Goal: Complete application form

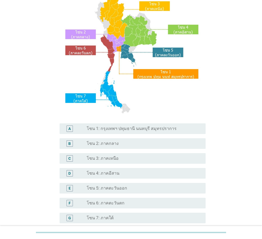
scroll to position [80, 0]
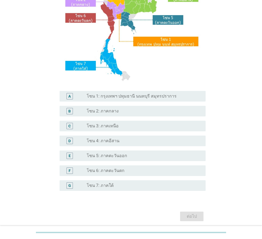
click at [106, 185] on label "โซน 7: ภาคใต้" at bounding box center [100, 185] width 27 height 5
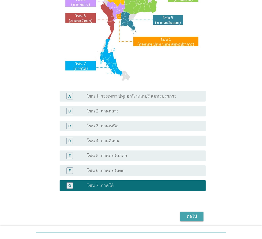
click at [193, 216] on div "ต่อไป" at bounding box center [191, 216] width 15 height 6
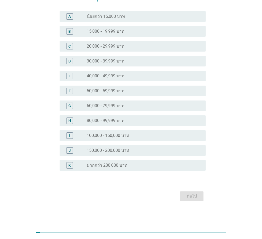
scroll to position [0, 0]
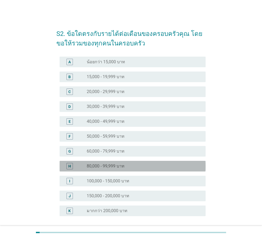
click at [70, 166] on div "H" at bounding box center [69, 166] width 3 height 6
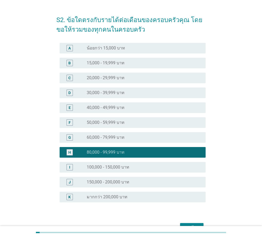
scroll to position [27, 0]
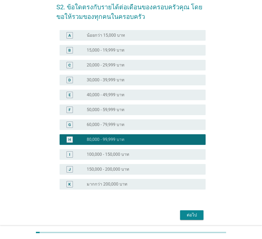
click at [193, 216] on div "ต่อไป" at bounding box center [191, 215] width 15 height 6
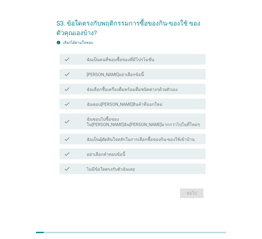
scroll to position [0, 0]
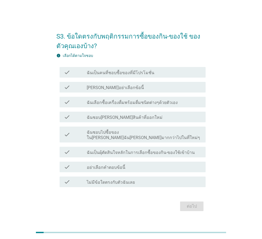
click at [118, 75] on label "ฉันเป็นคนที่ชอบซื้อของที่มีโปรโมชั่น" at bounding box center [120, 72] width 67 height 5
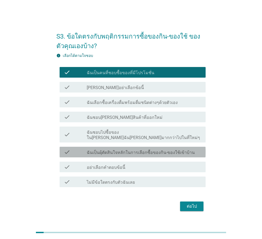
click at [105, 150] on label "ฉันเป็นผุ้ตัดสินใจหลักในการเลือกซื้อของกิน-ของใช้เข้าบ้าน" at bounding box center [141, 152] width 108 height 5
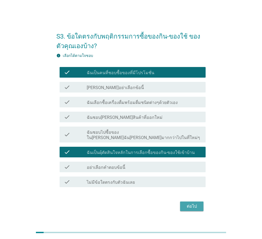
click at [193, 203] on div "ต่อไป" at bounding box center [191, 206] width 15 height 6
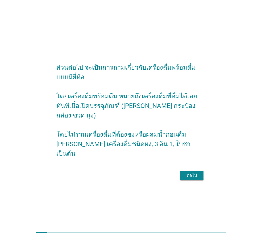
click at [195, 172] on div "ต่อไป" at bounding box center [191, 175] width 15 height 6
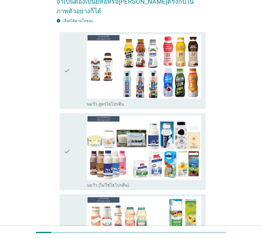
scroll to position [80, 0]
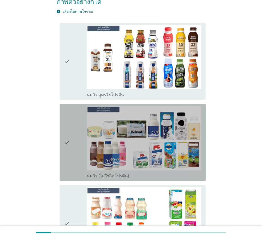
click at [71, 139] on div "check" at bounding box center [75, 142] width 23 height 73
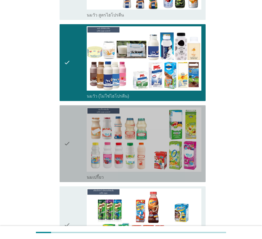
click at [74, 139] on div "check" at bounding box center [75, 143] width 23 height 73
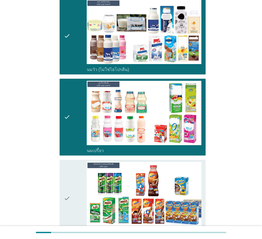
scroll to position [213, 0]
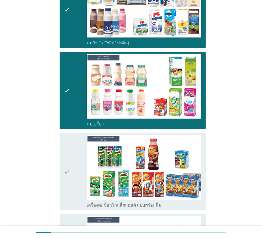
click at [79, 148] on div "check" at bounding box center [75, 171] width 23 height 73
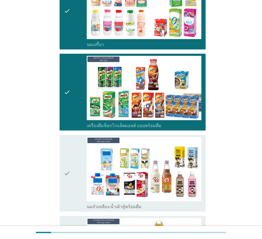
scroll to position [292, 0]
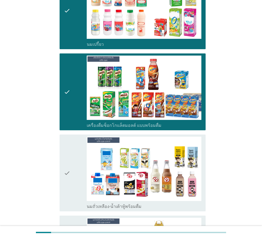
click at [69, 154] on icon "check" at bounding box center [67, 173] width 6 height 73
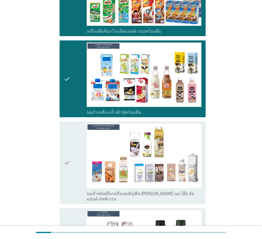
scroll to position [398, 0]
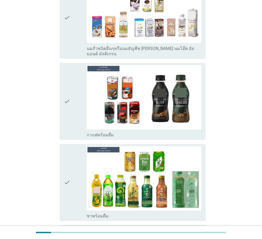
click at [70, 152] on div "check" at bounding box center [75, 182] width 23 height 73
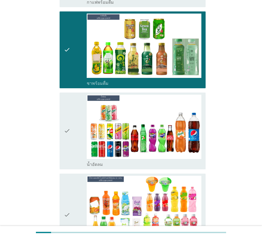
scroll to position [664, 0]
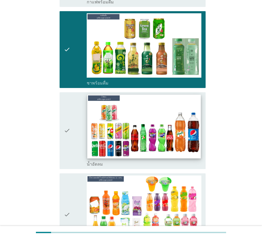
click at [88, 112] on img at bounding box center [143, 127] width 113 height 64
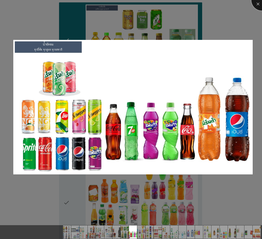
click at [257, 5] on div at bounding box center [261, -1] width 21 height 21
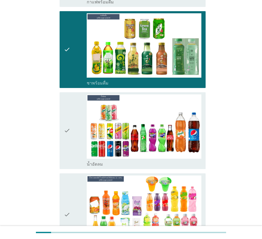
click at [70, 109] on icon "check" at bounding box center [67, 130] width 6 height 73
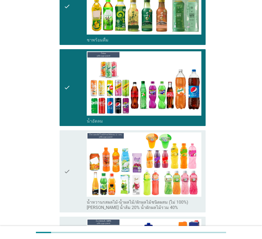
scroll to position [717, 0]
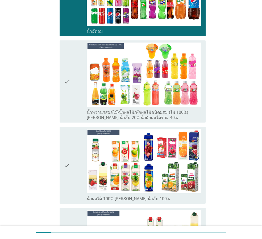
click at [68, 151] on icon "check" at bounding box center [67, 165] width 6 height 73
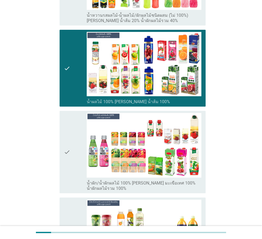
scroll to position [903, 0]
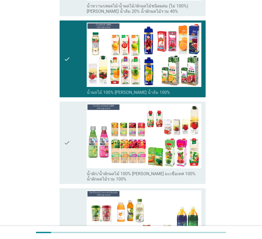
click at [66, 126] on icon "check" at bounding box center [67, 143] width 6 height 78
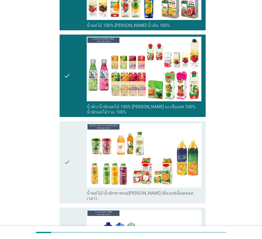
scroll to position [983, 0]
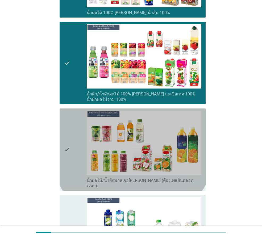
click at [66, 126] on icon "check" at bounding box center [67, 150] width 6 height 78
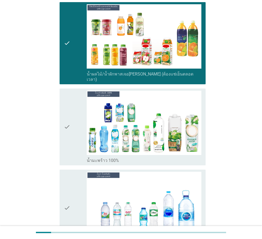
scroll to position [1116, 0]
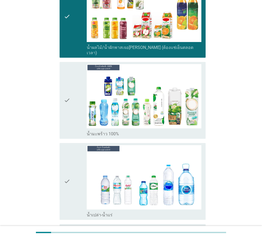
click at [72, 82] on div "check" at bounding box center [75, 100] width 23 height 73
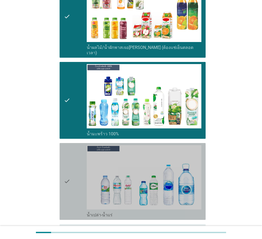
click at [78, 163] on div "check" at bounding box center [75, 181] width 23 height 73
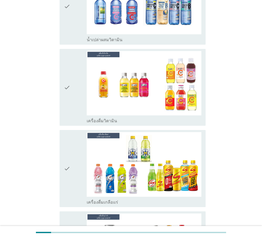
scroll to position [1381, 0]
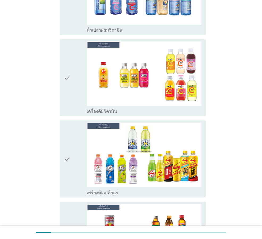
click at [79, 144] on div "check" at bounding box center [75, 158] width 23 height 73
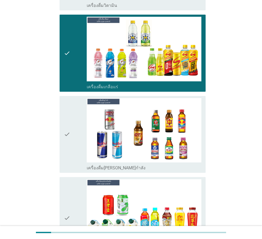
scroll to position [1488, 0]
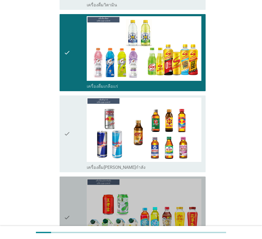
click at [73, 192] on div "check" at bounding box center [75, 218] width 23 height 78
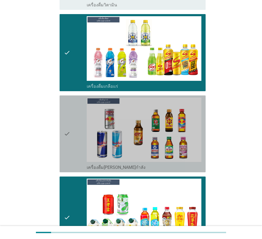
click at [68, 124] on icon "check" at bounding box center [67, 133] width 6 height 73
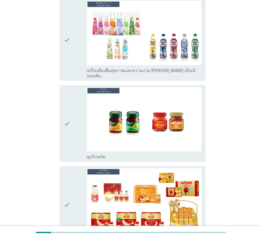
scroll to position [1833, 0]
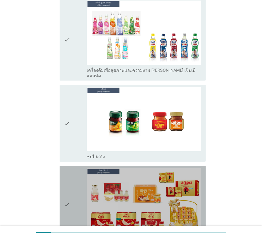
click at [71, 171] on div "check" at bounding box center [75, 204] width 23 height 73
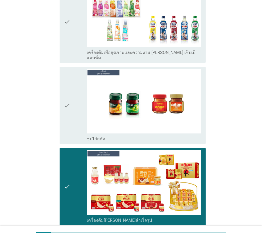
scroll to position [1868, 0]
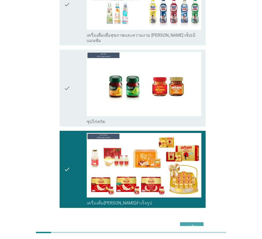
click at [193, 224] on div "ต่อไป" at bounding box center [191, 227] width 15 height 6
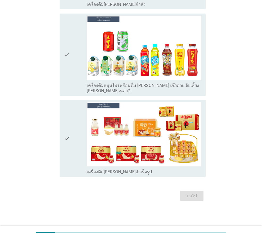
scroll to position [0, 0]
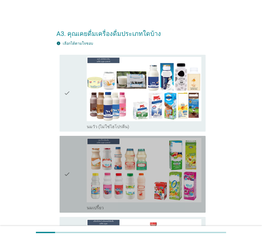
click at [70, 168] on icon "check" at bounding box center [67, 174] width 6 height 73
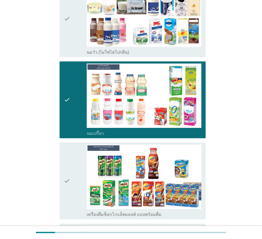
scroll to position [106, 0]
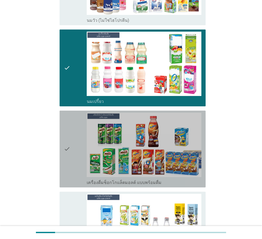
click at [78, 155] on div "check" at bounding box center [75, 149] width 23 height 73
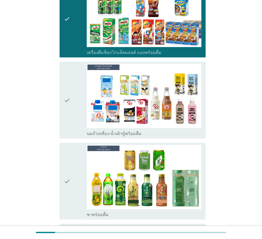
scroll to position [239, 0]
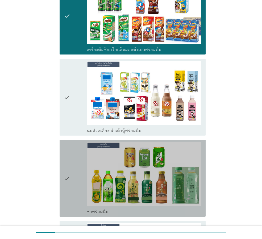
click at [73, 169] on div "check" at bounding box center [75, 178] width 23 height 73
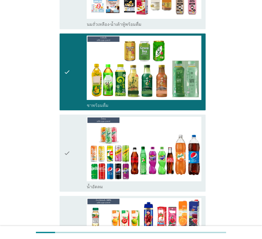
scroll to position [372, 0]
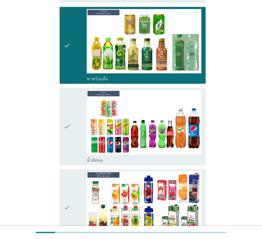
click at [69, 130] on icon "check" at bounding box center [67, 126] width 6 height 73
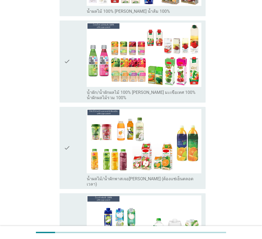
scroll to position [611, 0]
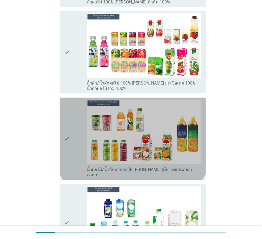
click at [69, 121] on icon "check" at bounding box center [67, 139] width 6 height 78
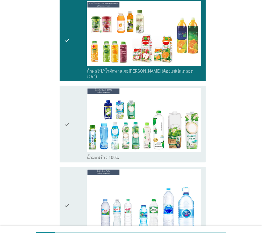
scroll to position [717, 0]
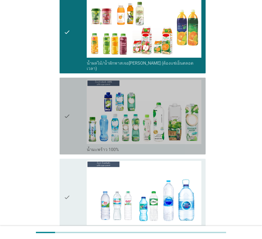
click at [69, 121] on icon "check" at bounding box center [67, 116] width 6 height 73
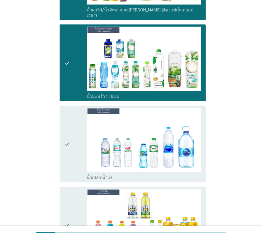
click at [69, 126] on icon "check" at bounding box center [67, 144] width 6 height 73
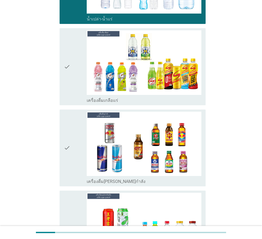
scroll to position [930, 0]
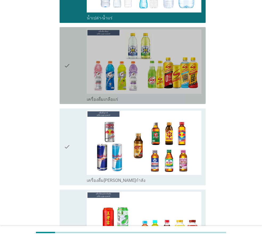
click at [62, 60] on div "check check_box_outline_blank เครื่องดื่มเกลือแร่" at bounding box center [133, 65] width 146 height 77
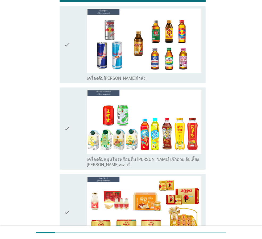
scroll to position [1063, 0]
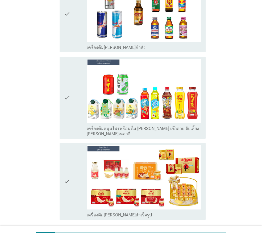
click at [79, 167] on div "check" at bounding box center [75, 181] width 23 height 73
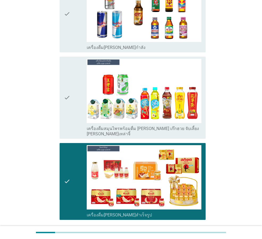
click at [68, 103] on icon "check" at bounding box center [67, 98] width 6 height 78
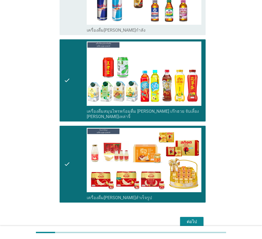
scroll to position [1089, 0]
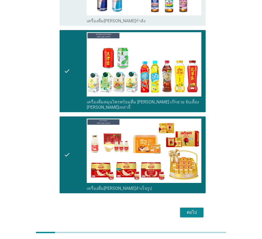
click at [188, 209] on div "ต่อไป" at bounding box center [191, 212] width 15 height 6
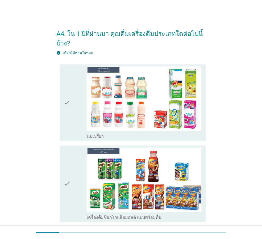
click at [68, 107] on icon "check" at bounding box center [67, 102] width 6 height 73
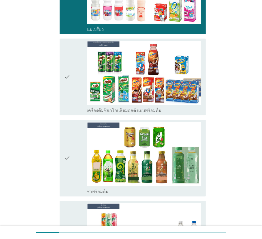
scroll to position [133, 0]
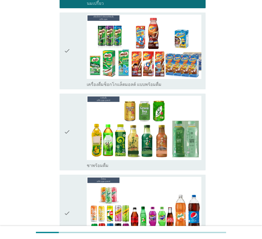
click at [67, 130] on icon "check" at bounding box center [67, 132] width 6 height 73
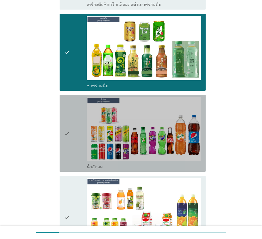
click at [68, 145] on icon "check" at bounding box center [67, 133] width 6 height 73
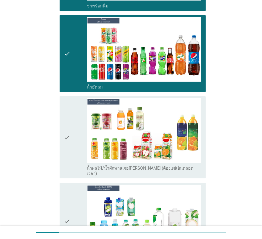
click at [68, 147] on icon "check" at bounding box center [67, 137] width 6 height 78
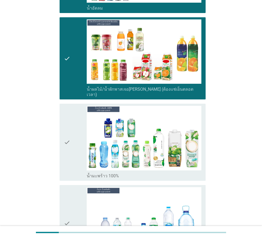
scroll to position [372, 0]
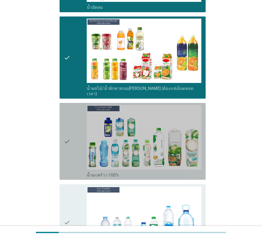
click at [68, 147] on icon "check" at bounding box center [67, 141] width 6 height 73
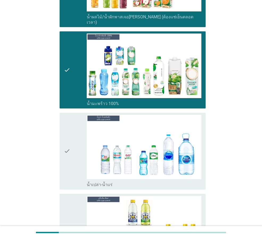
scroll to position [478, 0]
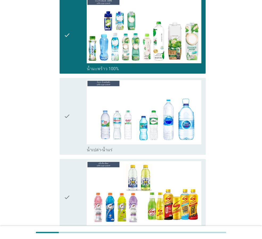
click at [64, 125] on icon "check" at bounding box center [67, 116] width 6 height 73
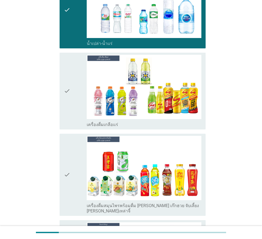
scroll to position [611, 0]
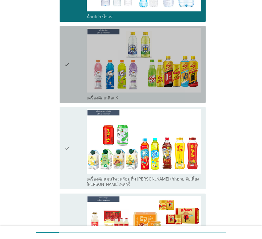
click at [73, 83] on div "check" at bounding box center [75, 64] width 23 height 73
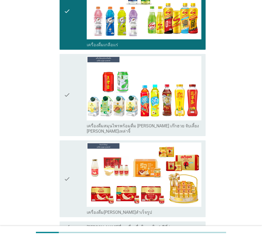
click at [74, 169] on div "check" at bounding box center [75, 178] width 23 height 73
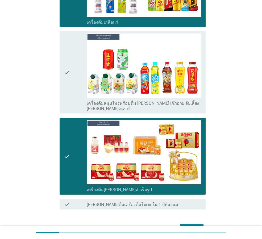
scroll to position [709, 0]
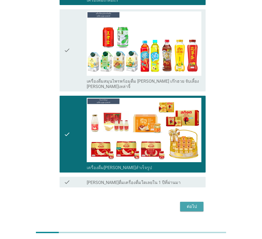
click at [195, 203] on div "ต่อไป" at bounding box center [191, 206] width 15 height 6
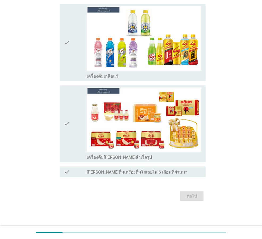
scroll to position [0, 0]
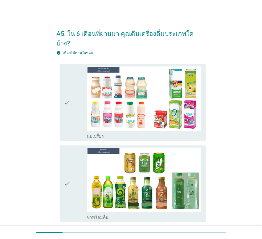
click at [75, 99] on div "check" at bounding box center [75, 102] width 23 height 73
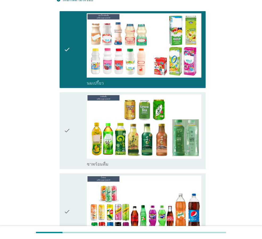
scroll to position [80, 0]
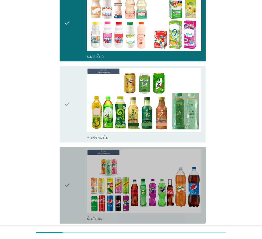
click at [77, 173] on div "check" at bounding box center [75, 185] width 23 height 73
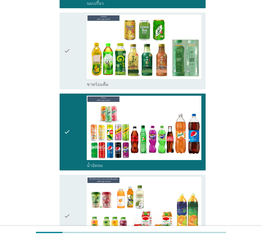
scroll to position [159, 0]
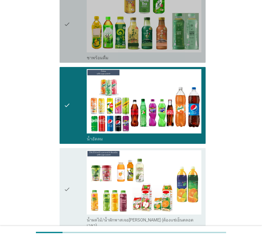
click at [67, 23] on icon "check" at bounding box center [67, 24] width 6 height 73
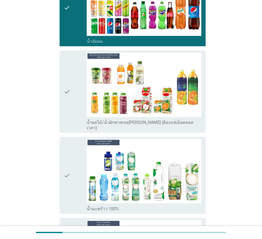
scroll to position [266, 0]
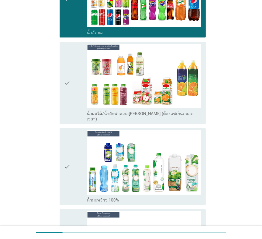
click at [66, 143] on icon "check" at bounding box center [67, 166] width 6 height 73
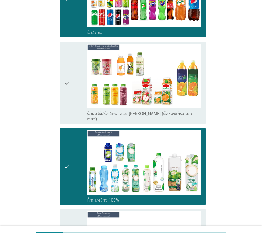
click at [58, 78] on div "check check_box น้ำผลไม้/น้ำผักพาสเจอ[PERSON_NAME] (ต้องแช่เย็นตลอดเวลา)" at bounding box center [130, 83] width 149 height 86
click at [72, 66] on div "check" at bounding box center [75, 83] width 23 height 78
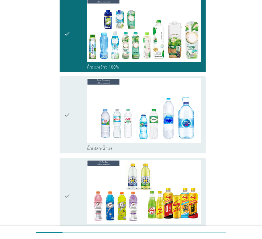
click at [77, 114] on div "check" at bounding box center [75, 114] width 23 height 73
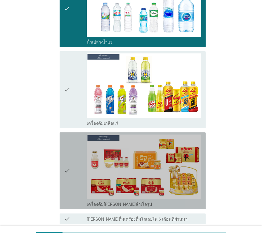
click at [72, 164] on div "check" at bounding box center [75, 170] width 23 height 73
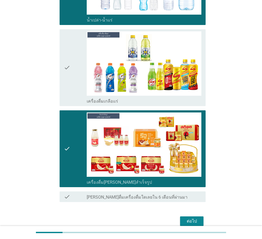
scroll to position [537, 0]
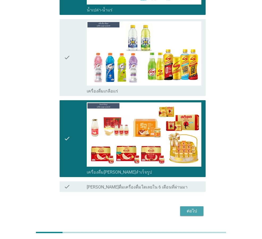
click at [191, 206] on button "ต่อไป" at bounding box center [191, 211] width 23 height 10
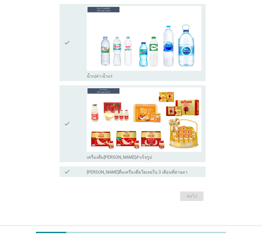
scroll to position [0, 0]
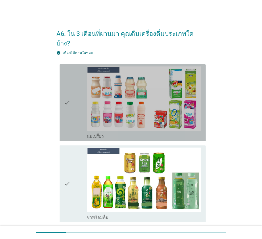
click at [71, 87] on div "check" at bounding box center [75, 102] width 23 height 73
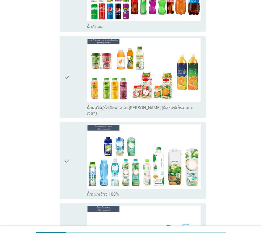
scroll to position [292, 0]
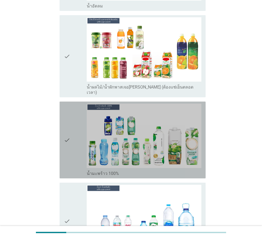
click at [63, 120] on div "check check_box น้ำมะพร้าว 100%" at bounding box center [133, 139] width 146 height 77
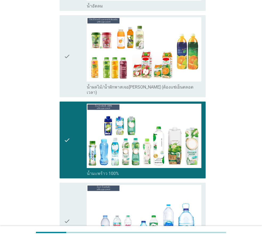
click at [63, 60] on div "check check_box น้ำผลไม้/น้ำผักพาสเจอ[PERSON_NAME] (ต้องแช่เย็นตลอดเวลา)" at bounding box center [133, 56] width 146 height 82
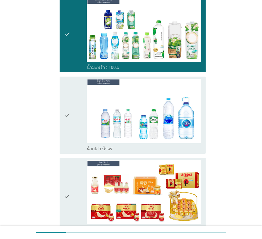
scroll to position [398, 0]
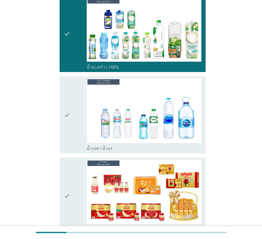
click at [75, 111] on div "check" at bounding box center [75, 114] width 23 height 73
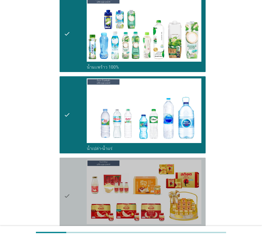
click at [72, 174] on div "check" at bounding box center [75, 196] width 23 height 73
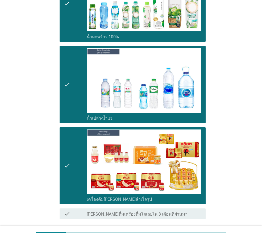
scroll to position [456, 0]
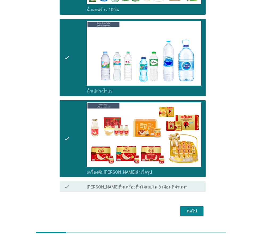
click at [184, 206] on button "ต่อไป" at bounding box center [191, 211] width 23 height 10
click at [184, 205] on div "ต่อไป" at bounding box center [130, 211] width 149 height 13
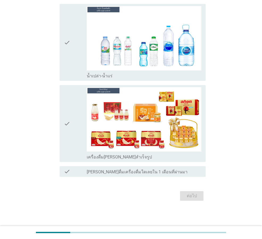
scroll to position [0, 0]
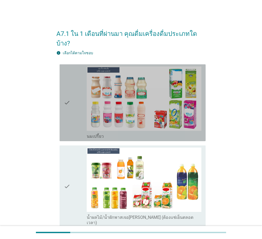
click at [70, 80] on icon "check" at bounding box center [67, 102] width 6 height 73
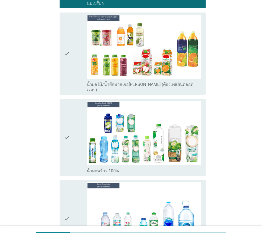
click at [79, 122] on div "check" at bounding box center [75, 137] width 23 height 73
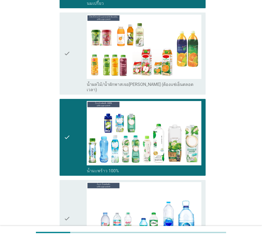
scroll to position [213, 0]
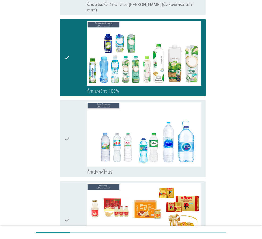
click at [80, 122] on div "check" at bounding box center [75, 138] width 23 height 73
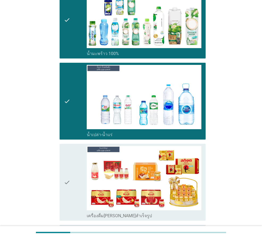
scroll to position [292, 0]
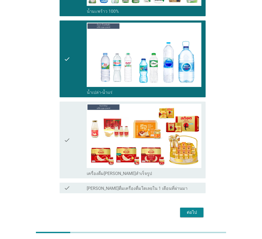
click at [67, 107] on icon "check" at bounding box center [67, 140] width 6 height 73
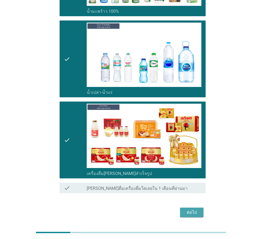
click at [192, 209] on div "ต่อไป" at bounding box center [191, 212] width 15 height 6
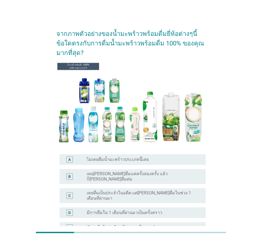
scroll to position [27, 0]
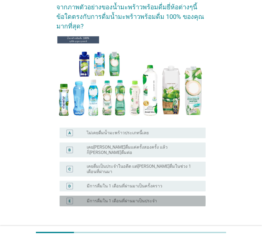
click at [80, 196] on div "E radio_button_unchecked มีการดื่มใน 1 เดือนที่ผ่านมาเป็นประจำ" at bounding box center [133, 201] width 146 height 11
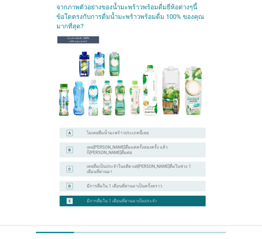
click at [197, 228] on div "ต่อไป" at bounding box center [191, 231] width 15 height 6
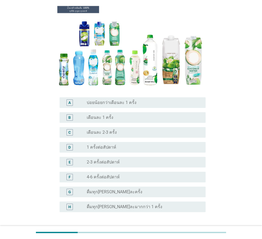
scroll to position [53, 0]
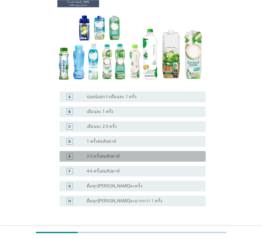
click at [109, 156] on label "2-3 ครั้งต่อสัปดาห์" at bounding box center [103, 156] width 33 height 5
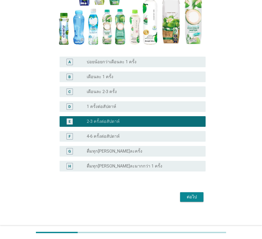
scroll to position [89, 0]
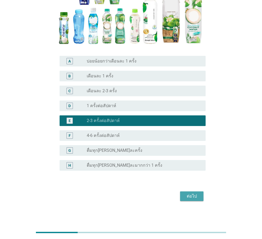
click at [189, 194] on div "ต่อไป" at bounding box center [191, 196] width 15 height 6
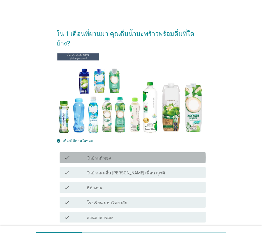
click at [96, 152] on div "check check_box_outline_blank ในบ้านตัวเอง" at bounding box center [133, 157] width 146 height 11
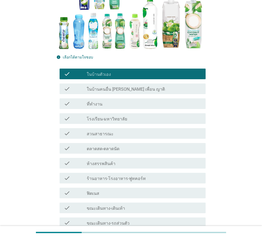
scroll to position [155, 0]
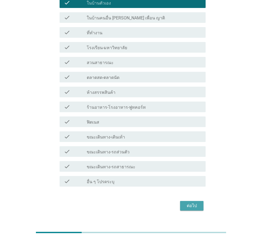
click at [190, 202] on div "ต่อไป" at bounding box center [191, 205] width 15 height 6
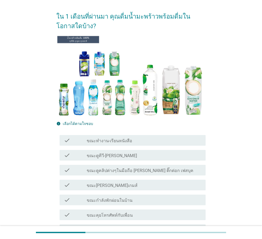
scroll to position [27, 0]
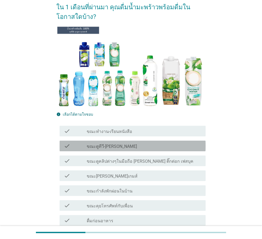
click at [72, 143] on div "check" at bounding box center [75, 146] width 23 height 6
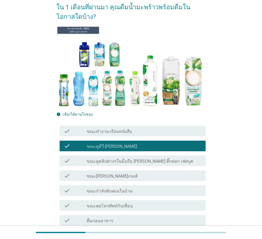
click at [94, 190] on label "ขณะกำลังพักผ่อนในบ้าน" at bounding box center [110, 190] width 46 height 5
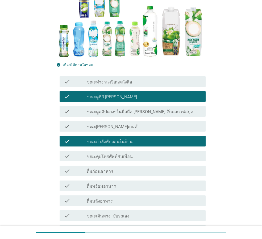
scroll to position [80, 0]
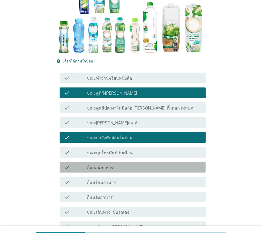
click at [94, 165] on label "ดื่มก่อนอาหาร" at bounding box center [100, 167] width 27 height 5
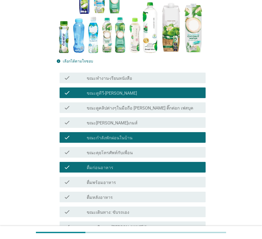
click at [94, 165] on label "ดื่มก่อนอาหาร" at bounding box center [100, 167] width 27 height 5
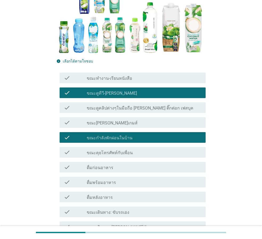
click at [105, 198] on label "ดื่มหลังอาหาร" at bounding box center [100, 197] width 26 height 5
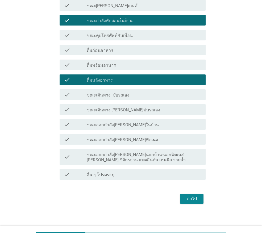
scroll to position [200, 0]
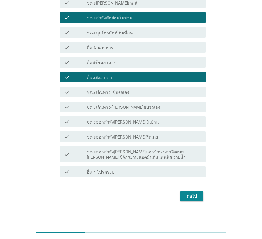
click at [193, 196] on div "ต่อไป" at bounding box center [191, 196] width 15 height 6
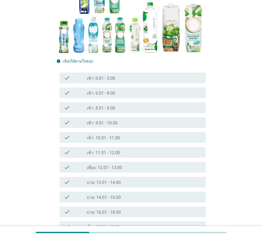
scroll to position [106, 0]
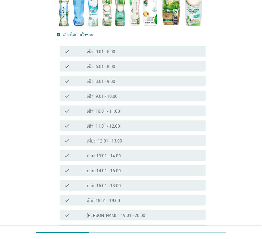
click at [71, 87] on div "check check_box_outline_blank เช้า: 8.01 - 9.00" at bounding box center [130, 81] width 149 height 15
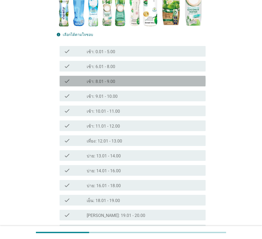
click at [72, 86] on div "check check_box_outline_blank เช้า: 8.01 - 9.00" at bounding box center [133, 81] width 146 height 11
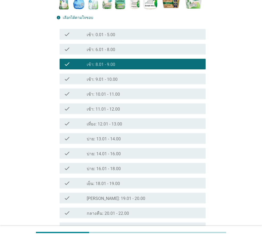
scroll to position [133, 0]
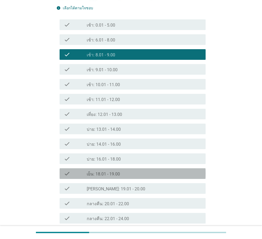
click at [68, 174] on icon "check" at bounding box center [67, 173] width 6 height 6
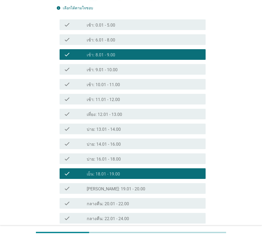
scroll to position [179, 0]
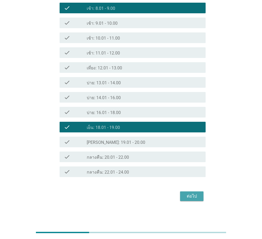
click at [196, 196] on div "ต่อไป" at bounding box center [191, 196] width 15 height 6
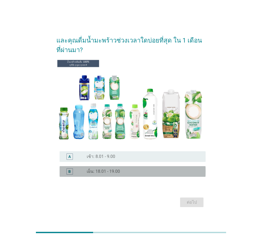
click at [73, 171] on div "B" at bounding box center [69, 171] width 11 height 6
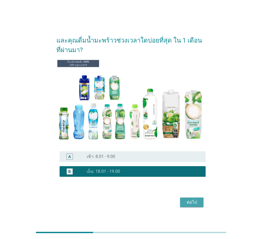
click at [195, 201] on div "ต่อไป" at bounding box center [191, 202] width 15 height 6
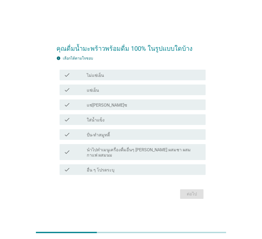
click at [69, 92] on icon "check" at bounding box center [67, 90] width 6 height 6
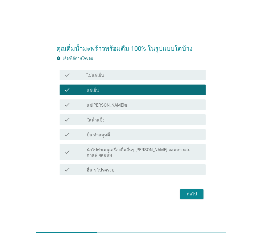
click at [193, 191] on div "ต่อไป" at bounding box center [191, 194] width 15 height 6
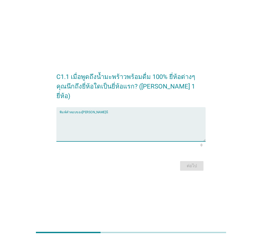
click at [108, 129] on textarea "พิมพ์คำตอบของคุณ ที่นี่" at bounding box center [133, 127] width 146 height 28
type textarea "coconut"
click at [193, 163] on div "ต่อไป" at bounding box center [191, 166] width 15 height 6
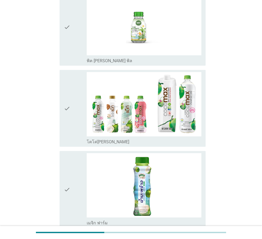
scroll to position [239, 0]
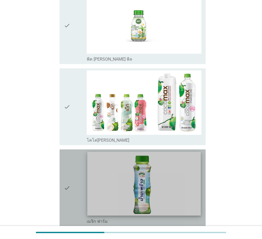
click at [142, 177] on img at bounding box center [143, 184] width 113 height 64
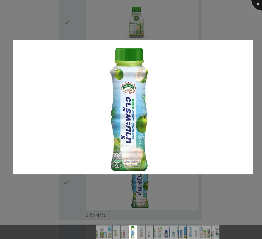
click at [257, 3] on div at bounding box center [261, -1] width 21 height 21
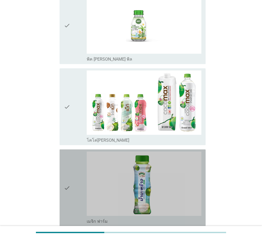
click at [69, 188] on icon "check" at bounding box center [67, 187] width 6 height 73
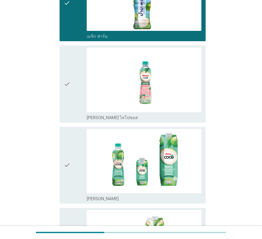
scroll to position [425, 0]
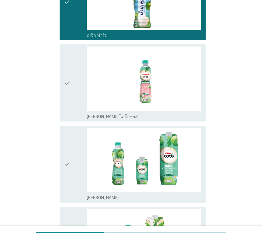
click at [81, 165] on div "check" at bounding box center [75, 164] width 23 height 73
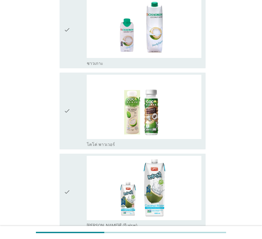
scroll to position [1114, 0]
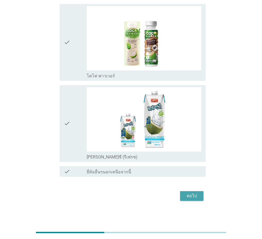
click at [200, 194] on button "ต่อไป" at bounding box center [191, 196] width 23 height 10
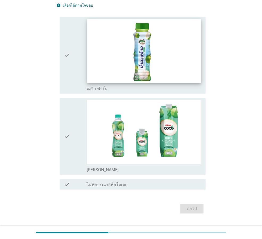
scroll to position [53, 0]
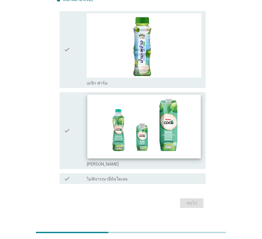
click at [131, 127] on img at bounding box center [143, 127] width 113 height 64
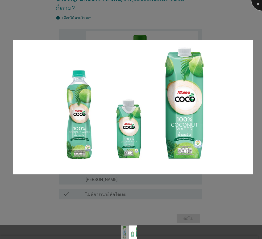
click at [256, 5] on div at bounding box center [261, -1] width 21 height 21
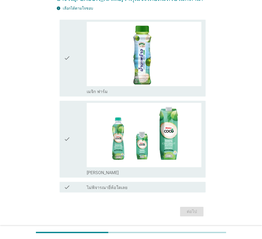
click at [80, 134] on div "check" at bounding box center [75, 139] width 23 height 73
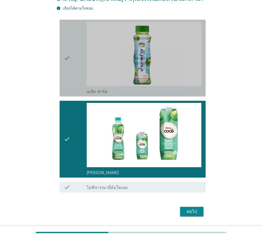
click at [62, 56] on div "check check_box_outline_blank เมจิก ฟาร์ม" at bounding box center [133, 58] width 146 height 77
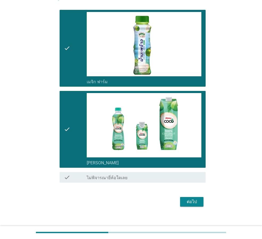
scroll to position [60, 0]
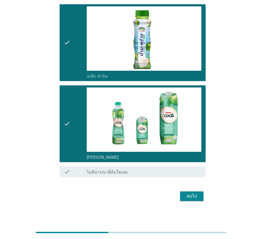
click at [193, 194] on div "ต่อไป" at bounding box center [191, 196] width 15 height 6
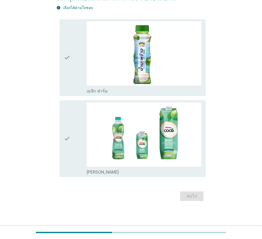
scroll to position [0, 0]
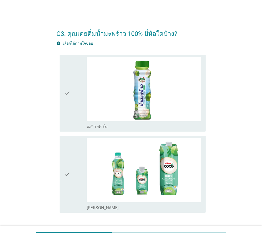
click at [78, 86] on div "check" at bounding box center [75, 93] width 23 height 73
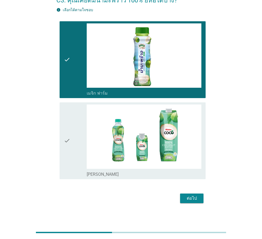
scroll to position [36, 0]
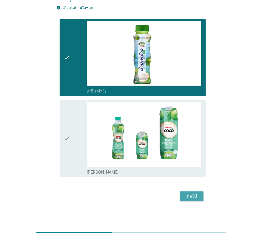
click at [192, 196] on div "ต่อไป" at bounding box center [191, 196] width 15 height 6
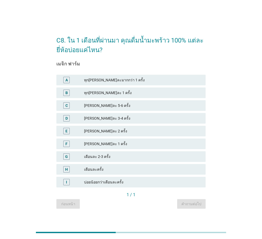
click at [95, 90] on div "ทุก[PERSON_NAME]ละ 1 ครั้ง" at bounding box center [142, 93] width 117 height 6
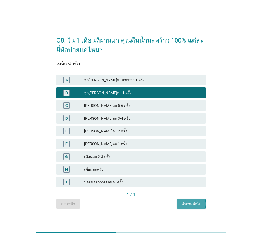
click at [191, 203] on div "คำถามต่อไป" at bounding box center [191, 204] width 20 height 6
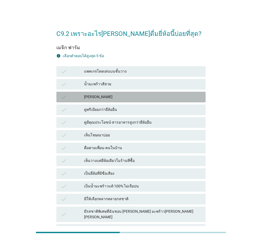
click at [101, 100] on div "[PERSON_NAME]" at bounding box center [142, 97] width 117 height 6
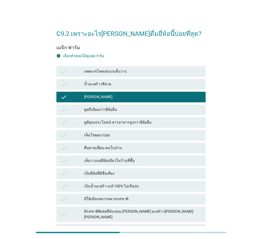
click at [121, 184] on div "เป็นน้ำมะพร้าวแท้ 100% ไม่เจือปน" at bounding box center [142, 186] width 117 height 6
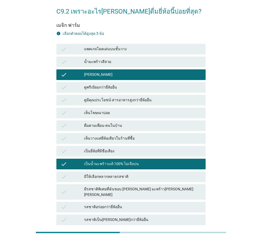
scroll to position [53, 0]
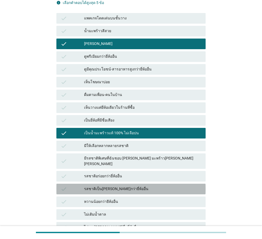
click at [112, 186] on div "รสชาติเป็น[PERSON_NAME]กว่ายี่ห้ออื่น" at bounding box center [142, 189] width 117 height 6
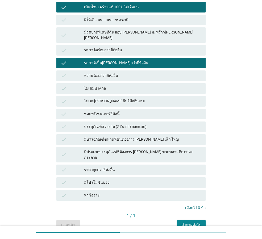
scroll to position [186, 0]
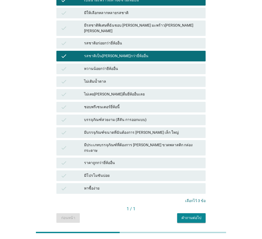
click at [193, 215] on div "คำถามต่อไป" at bounding box center [191, 218] width 20 height 6
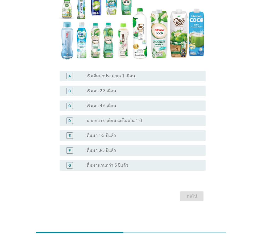
scroll to position [0, 0]
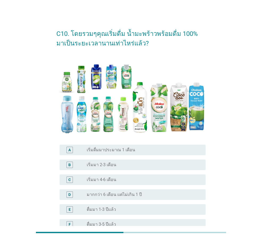
click at [101, 195] on label "มากกว่า 6 เดือน แต่ไม่เกิน 1 ปี" at bounding box center [114, 194] width 55 height 5
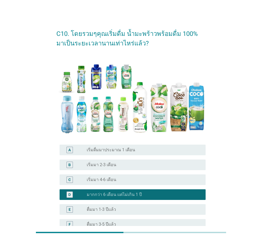
scroll to position [74, 0]
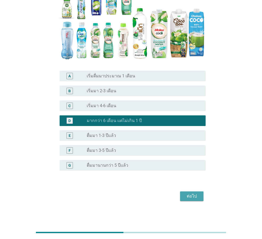
click at [195, 199] on button "ต่อไป" at bounding box center [191, 196] width 23 height 10
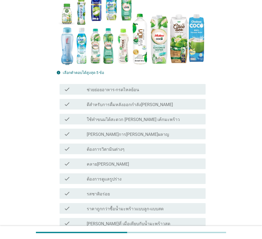
scroll to position [106, 0]
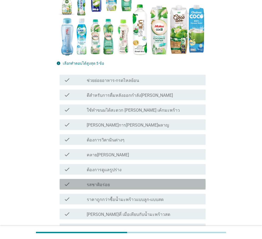
click at [103, 183] on label "รสชาติอร่อย" at bounding box center [98, 184] width 23 height 5
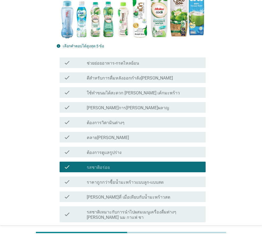
scroll to position [133, 0]
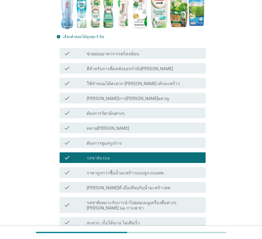
click at [135, 186] on label "[PERSON_NAME]ที่ เมื่อเทียบกับน้ำมะพร้าวสด" at bounding box center [128, 187] width 83 height 5
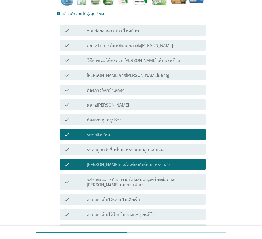
scroll to position [186, 0]
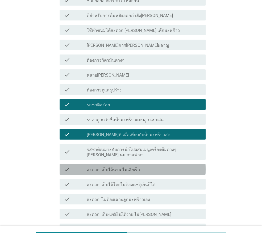
click at [122, 167] on label "สะดวก: เก็บได้นาน ไม่เสียเร็ว" at bounding box center [113, 169] width 53 height 5
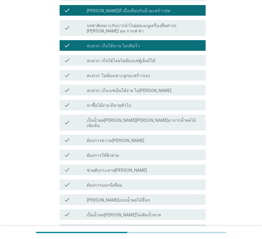
scroll to position [319, 0]
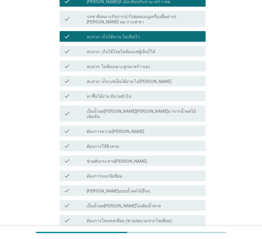
click at [102, 159] on label "ช่วยดับกระหาย[PERSON_NAME]" at bounding box center [117, 161] width 60 height 5
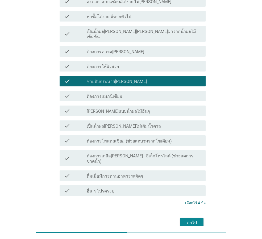
scroll to position [409, 0]
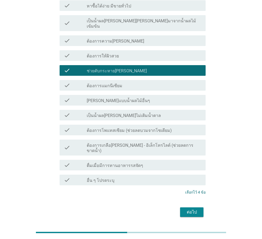
click at [192, 209] on div "ต่อไป" at bounding box center [191, 212] width 15 height 6
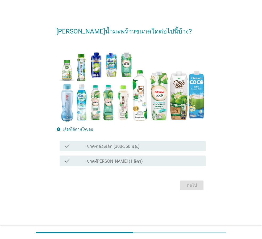
scroll to position [0, 0]
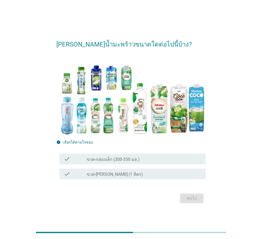
click at [66, 158] on icon "check" at bounding box center [67, 159] width 6 height 6
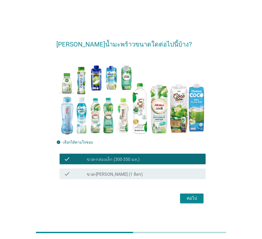
click at [62, 173] on div "check check_box_outline_blank ขวด-[PERSON_NAME] (1 ลิตร)" at bounding box center [133, 173] width 146 height 11
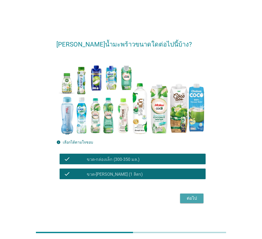
click at [190, 199] on div "ต่อไป" at bounding box center [191, 198] width 15 height 6
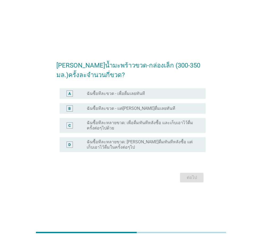
click at [72, 126] on div "C" at bounding box center [69, 125] width 6 height 6
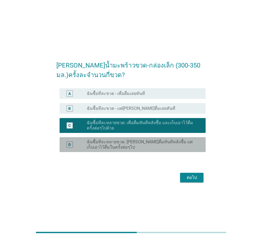
click at [92, 142] on label "ฉันซื้อทีละหลายขวด: [PERSON_NAME]ดื่มทันทีหลังซื้อ แต่เก็บเอาไว้ดื่มในครั้งต่อๆ…" at bounding box center [142, 144] width 110 height 11
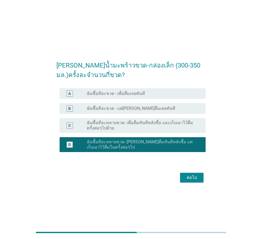
click at [190, 175] on div "ต่อไป" at bounding box center [191, 177] width 15 height 6
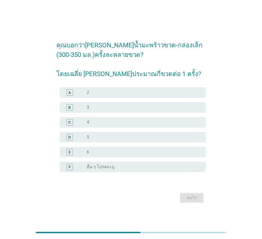
click at [70, 149] on div "E" at bounding box center [69, 152] width 6 height 6
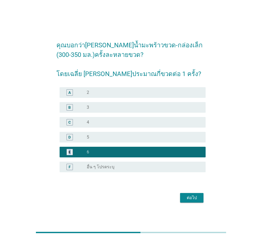
click at [197, 197] on div "ต่อไป" at bounding box center [191, 197] width 15 height 6
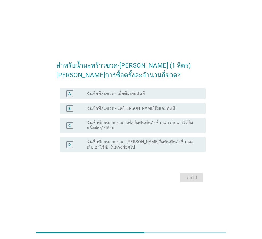
click at [74, 106] on div "B" at bounding box center [69, 108] width 11 height 6
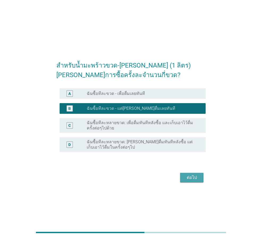
click at [192, 180] on div "ต่อไป" at bounding box center [191, 177] width 15 height 6
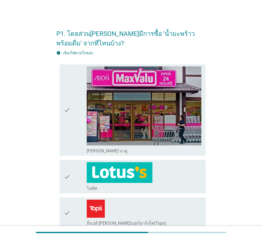
scroll to position [27, 0]
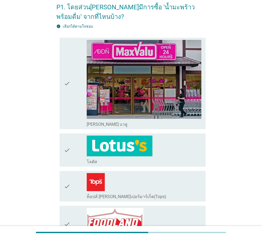
click at [79, 146] on div "check" at bounding box center [75, 149] width 23 height 29
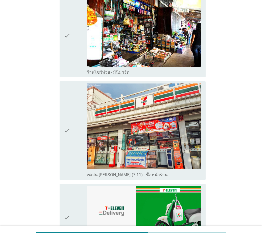
scroll to position [638, 0]
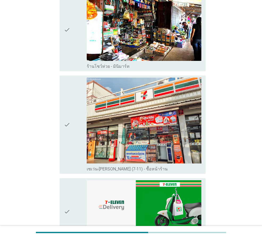
click at [69, 118] on icon "check" at bounding box center [67, 125] width 6 height 94
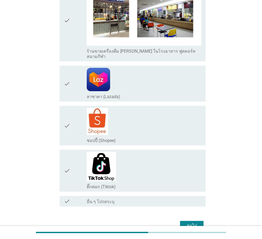
scroll to position [1007, 0]
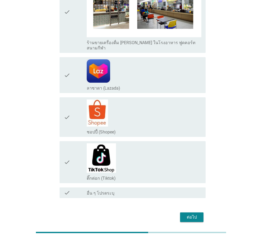
click at [194, 214] on div "ต่อไป" at bounding box center [191, 217] width 15 height 6
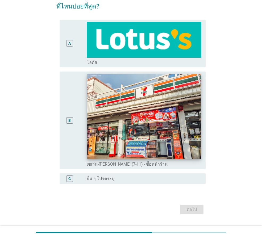
scroll to position [41, 0]
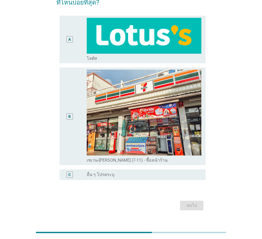
click at [77, 28] on div "A" at bounding box center [75, 40] width 23 height 44
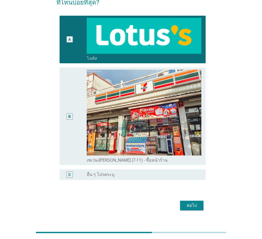
click at [191, 202] on div "ต่อไป" at bounding box center [191, 205] width 15 height 6
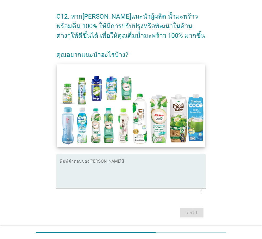
scroll to position [27, 0]
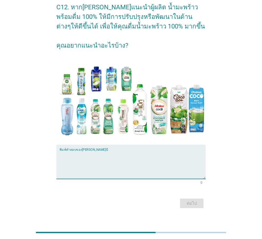
click at [82, 164] on textarea "พิมพ์คำตอบของคุณ ที่นี่" at bounding box center [133, 165] width 146 height 28
type textarea "x"
type textarea "รสชาติต้องหอมอร่อยไมใส่สารเจือปน"
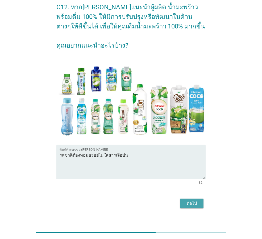
click at [190, 202] on div "ต่อไป" at bounding box center [191, 203] width 15 height 6
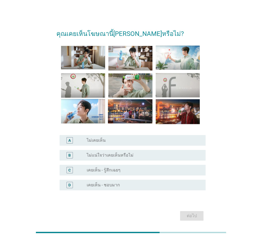
click at [69, 154] on div "B" at bounding box center [69, 155] width 2 height 6
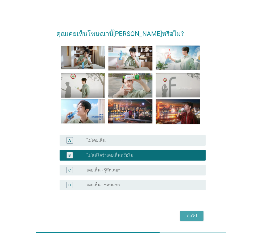
click at [193, 214] on div "ต่อไป" at bounding box center [191, 216] width 15 height 6
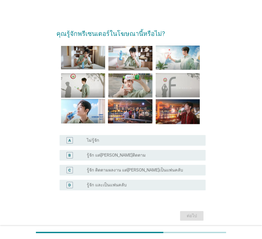
click at [76, 153] on div "B" at bounding box center [75, 155] width 23 height 6
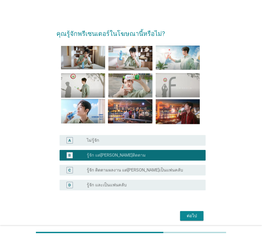
click at [196, 215] on div "ต่อไป" at bounding box center [191, 216] width 15 height 6
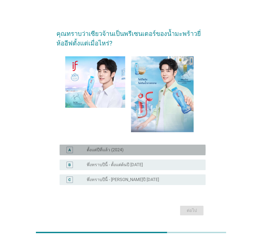
click at [88, 149] on label "ตั้งแต่ปีที่แล้ว (2024)" at bounding box center [105, 149] width 37 height 5
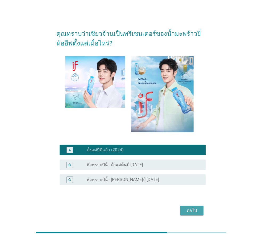
click at [193, 210] on div "ต่อไป" at bounding box center [191, 210] width 15 height 6
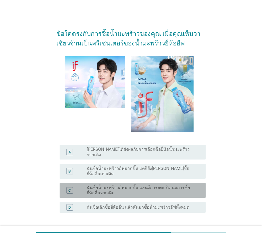
click at [71, 187] on div "C" at bounding box center [69, 190] width 6 height 6
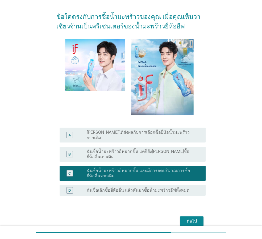
scroll to position [27, 0]
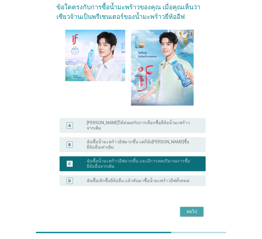
click at [194, 207] on button "ต่อไป" at bounding box center [191, 212] width 23 height 10
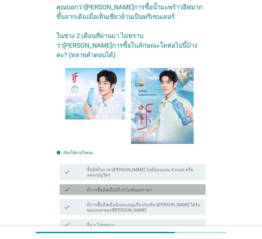
click at [69, 186] on icon "check" at bounding box center [67, 189] width 6 height 6
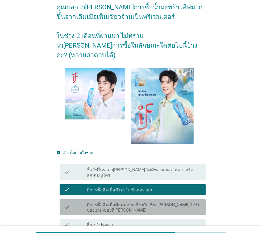
click at [65, 201] on icon "check" at bounding box center [67, 207] width 6 height 12
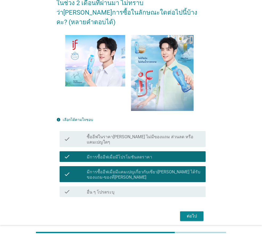
scroll to position [65, 0]
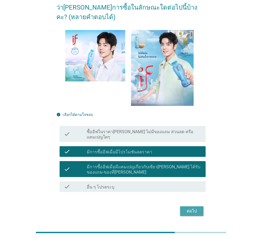
click at [196, 208] on div "ต่อไป" at bounding box center [191, 211] width 15 height 6
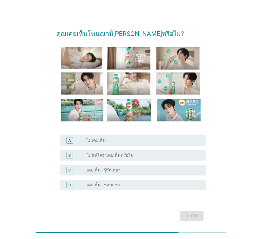
click at [73, 156] on div "B" at bounding box center [69, 155] width 11 height 6
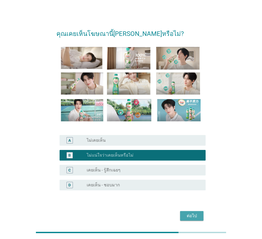
click at [193, 216] on div "ต่อไป" at bounding box center [191, 216] width 15 height 6
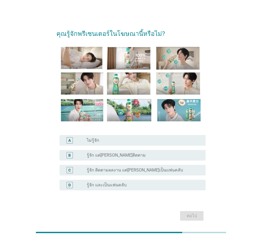
click at [75, 171] on div "C" at bounding box center [69, 170] width 11 height 6
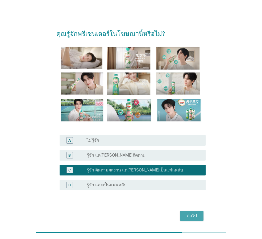
click at [199, 213] on button "ต่อไป" at bounding box center [191, 216] width 23 height 10
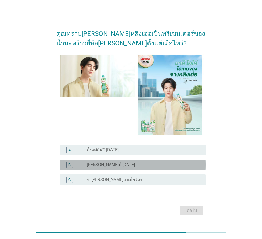
click at [76, 163] on div "B" at bounding box center [75, 165] width 23 height 6
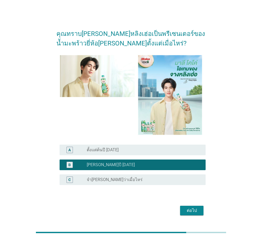
click at [194, 211] on div "ต่อไป" at bounding box center [191, 210] width 15 height 6
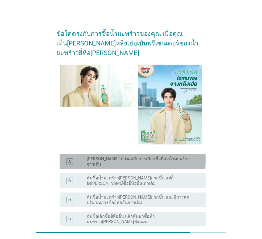
click at [71, 159] on div "A" at bounding box center [69, 162] width 2 height 6
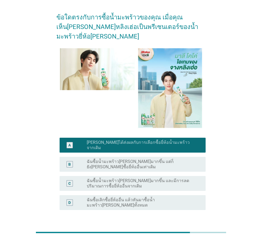
scroll to position [33, 0]
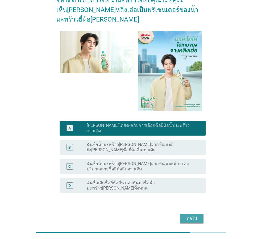
click at [188, 215] on div "ต่อไป" at bounding box center [191, 218] width 15 height 6
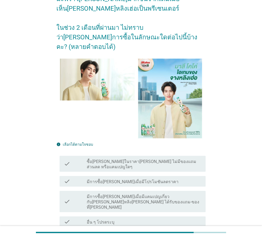
scroll to position [53, 0]
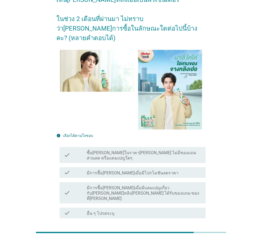
click at [82, 169] on div "check" at bounding box center [75, 172] width 23 height 6
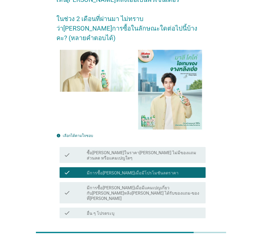
click at [190, 234] on div "ต่อไป" at bounding box center [191, 237] width 15 height 6
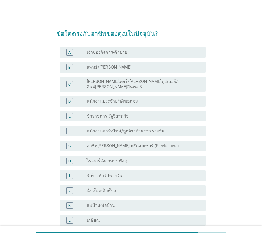
click at [95, 99] on label "พนักงานประจำบริษัทเอกชน" at bounding box center [113, 101] width 52 height 5
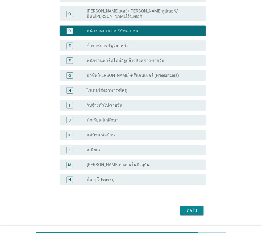
scroll to position [80, 0]
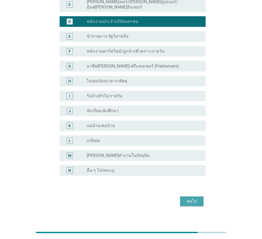
click at [190, 198] on div "ต่อไป" at bounding box center [191, 201] width 15 height 6
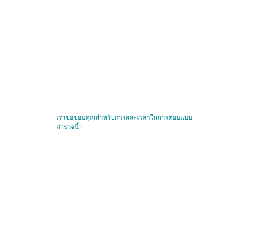
scroll to position [0, 0]
